Goal: Transaction & Acquisition: Purchase product/service

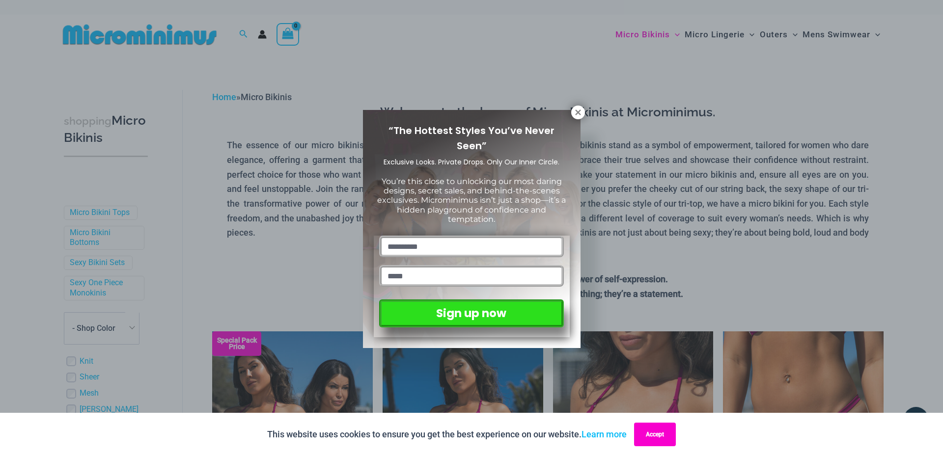
click at [666, 435] on button "Accept" at bounding box center [655, 435] width 42 height 24
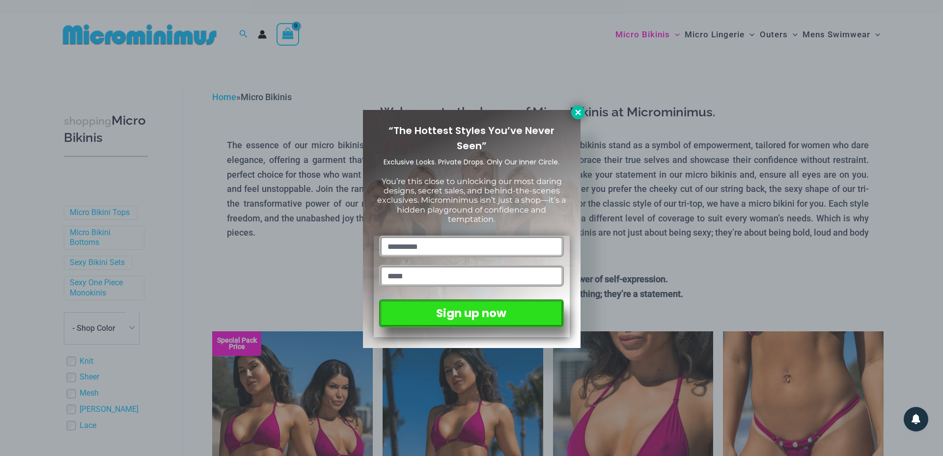
click at [578, 114] on icon at bounding box center [578, 112] width 9 height 9
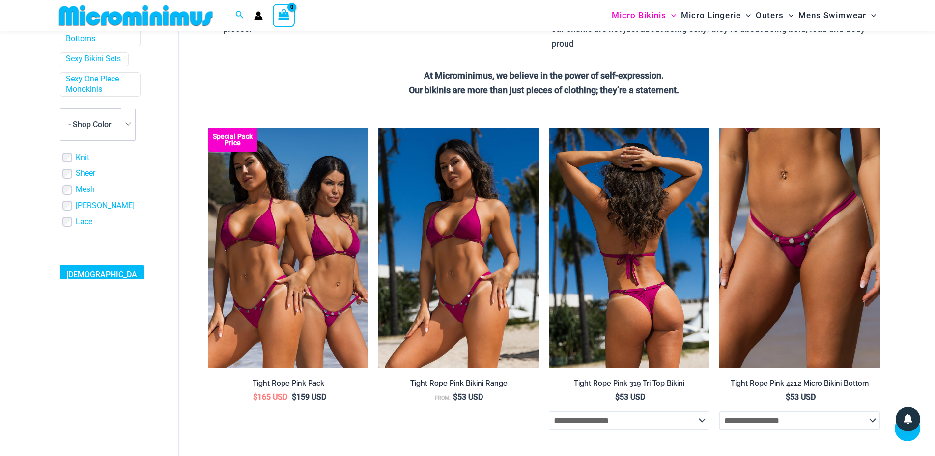
scroll to position [192, 0]
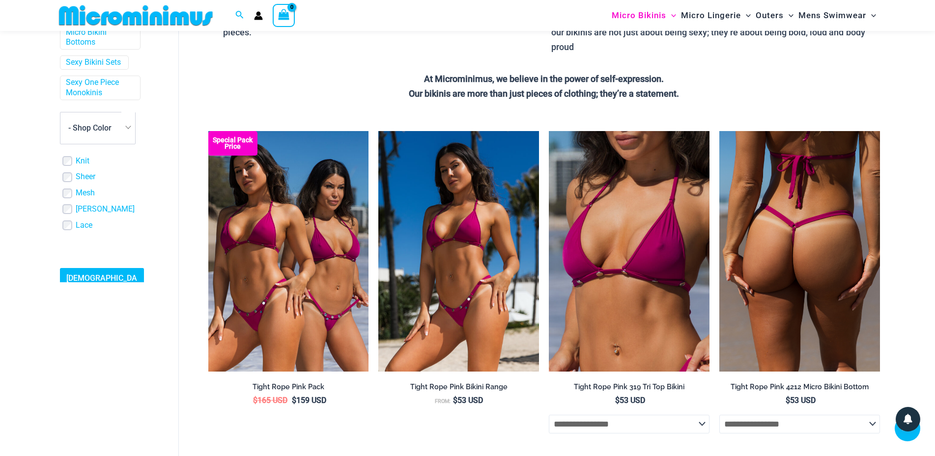
click at [808, 242] on img at bounding box center [799, 251] width 161 height 241
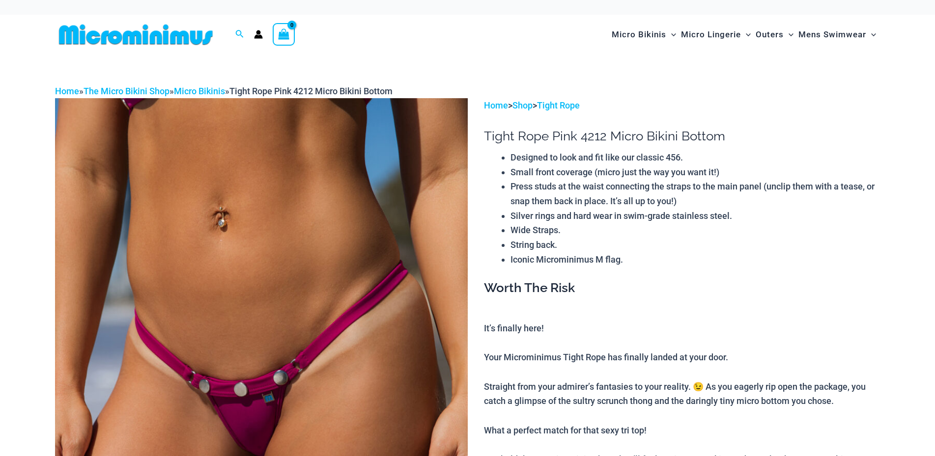
scroll to position [141, 0]
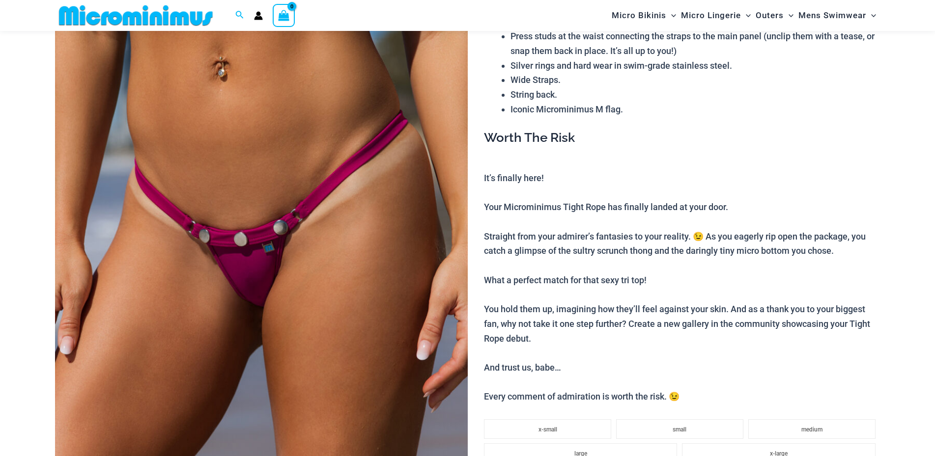
click at [333, 243] on img at bounding box center [261, 257] width 413 height 619
click at [337, 246] on div at bounding box center [467, 227] width 265 height 397
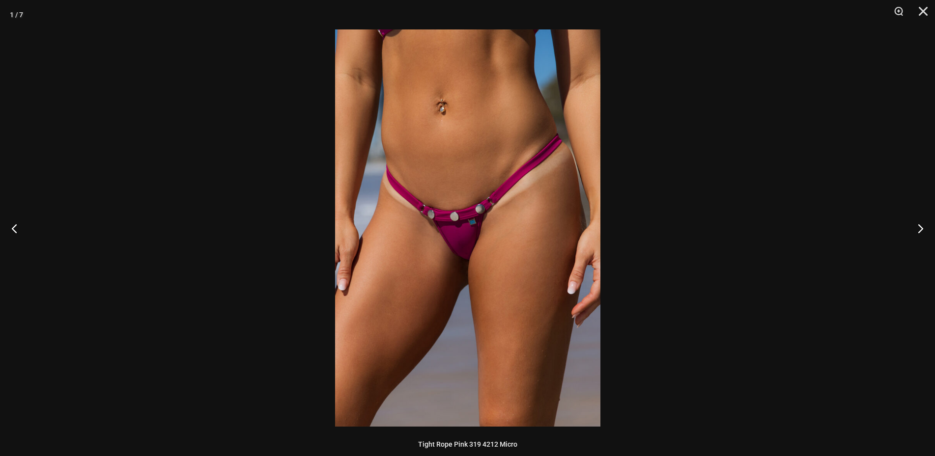
click at [337, 247] on img at bounding box center [467, 227] width 265 height 397
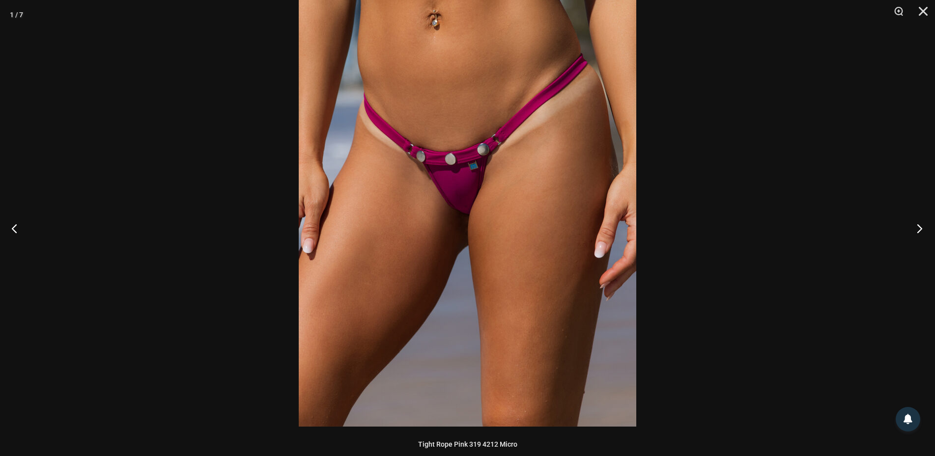
click at [917, 229] on button "Next" at bounding box center [916, 228] width 37 height 49
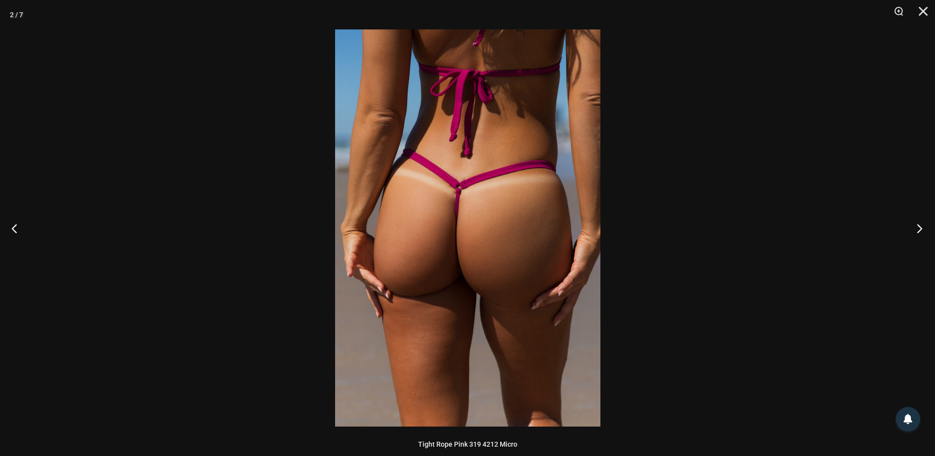
click at [917, 229] on button "Next" at bounding box center [916, 228] width 37 height 49
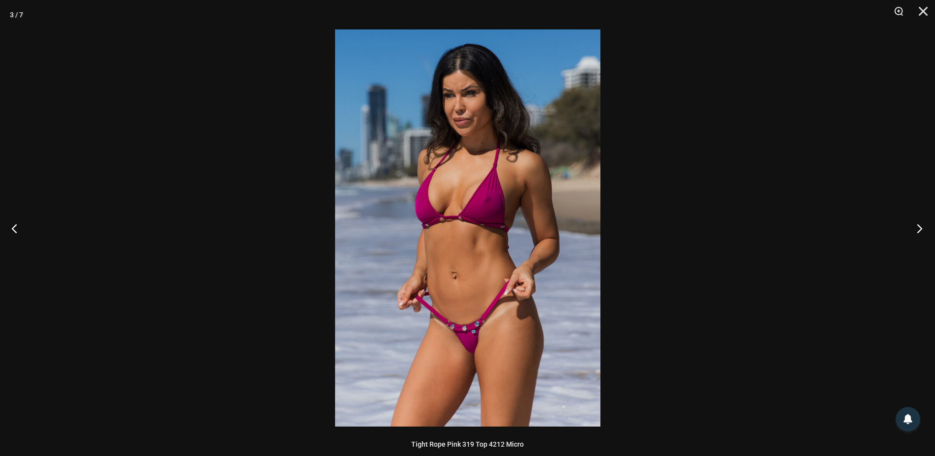
click at [922, 231] on button "Next" at bounding box center [916, 228] width 37 height 49
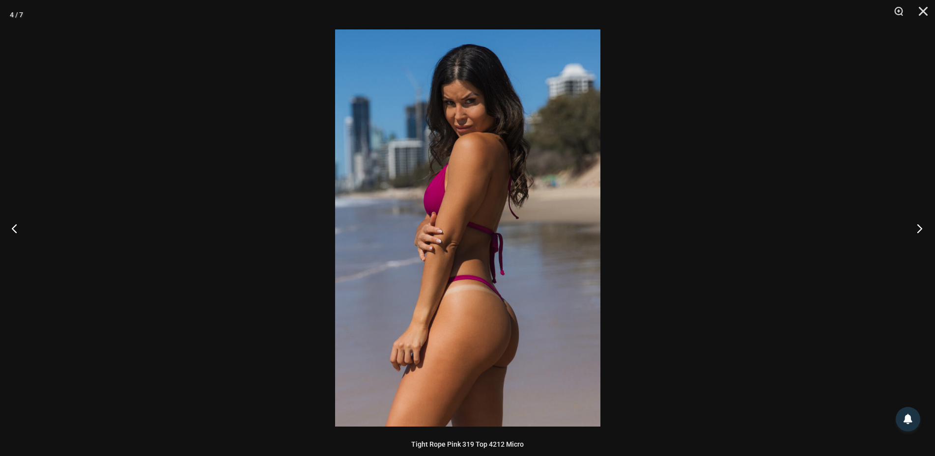
click at [923, 231] on button "Next" at bounding box center [916, 228] width 37 height 49
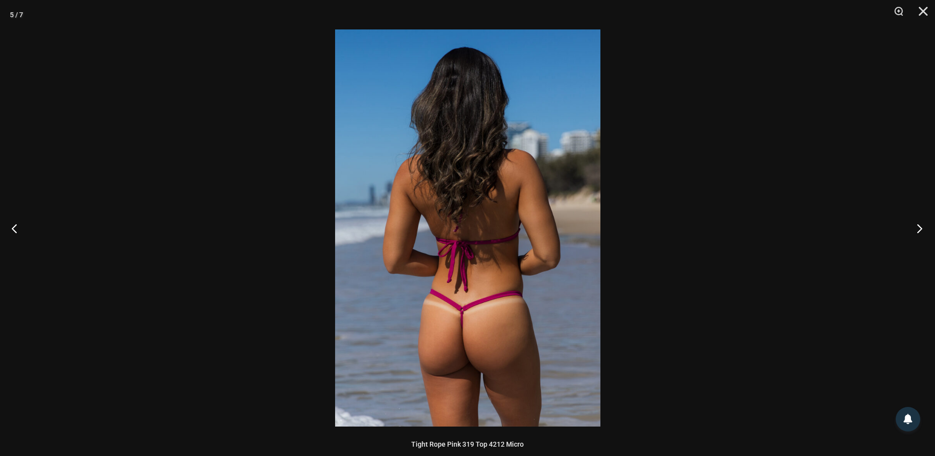
click at [923, 231] on button "Next" at bounding box center [916, 228] width 37 height 49
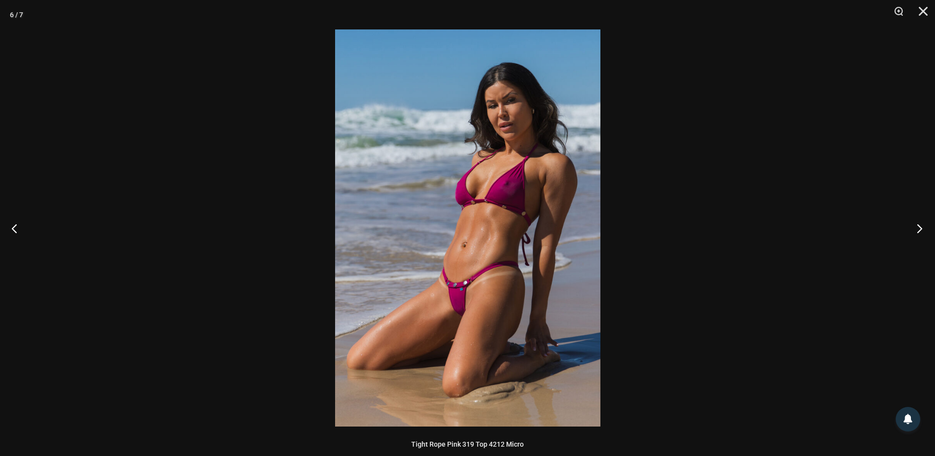
click at [925, 231] on button "Next" at bounding box center [916, 228] width 37 height 49
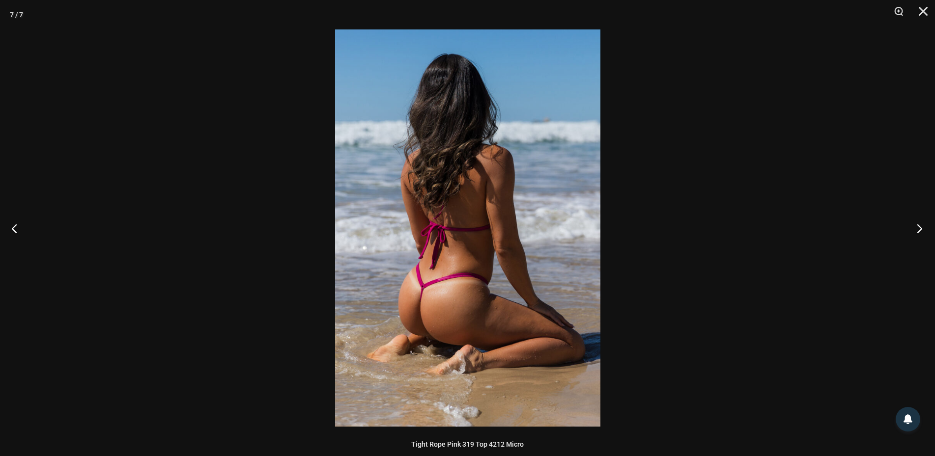
click at [926, 231] on button "Next" at bounding box center [916, 228] width 37 height 49
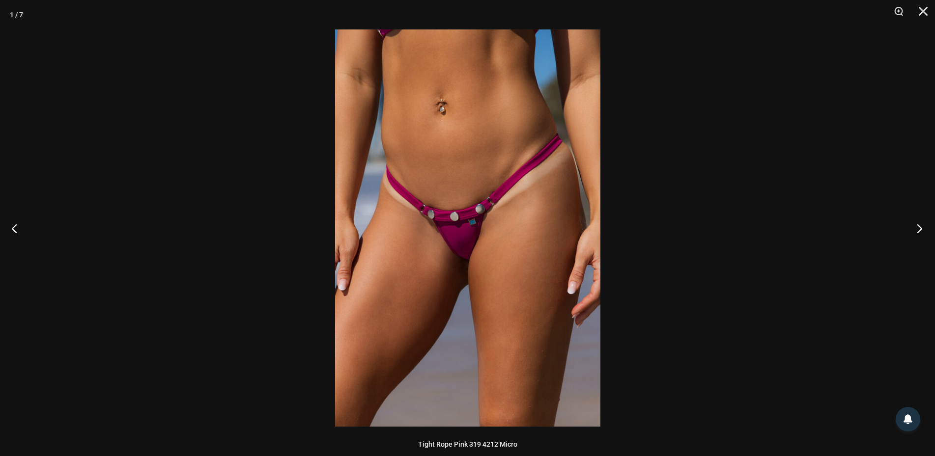
click at [926, 231] on button "Next" at bounding box center [916, 228] width 37 height 49
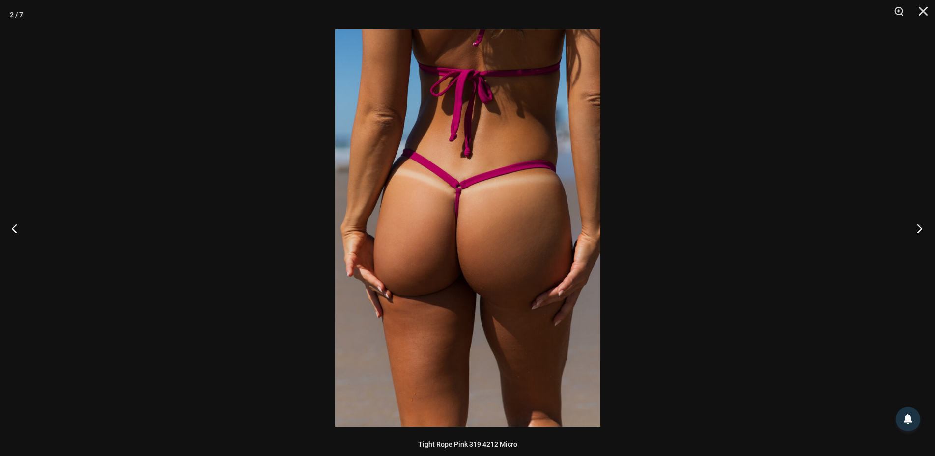
click at [926, 231] on button "Next" at bounding box center [916, 228] width 37 height 49
